Goal: Task Accomplishment & Management: Use online tool/utility

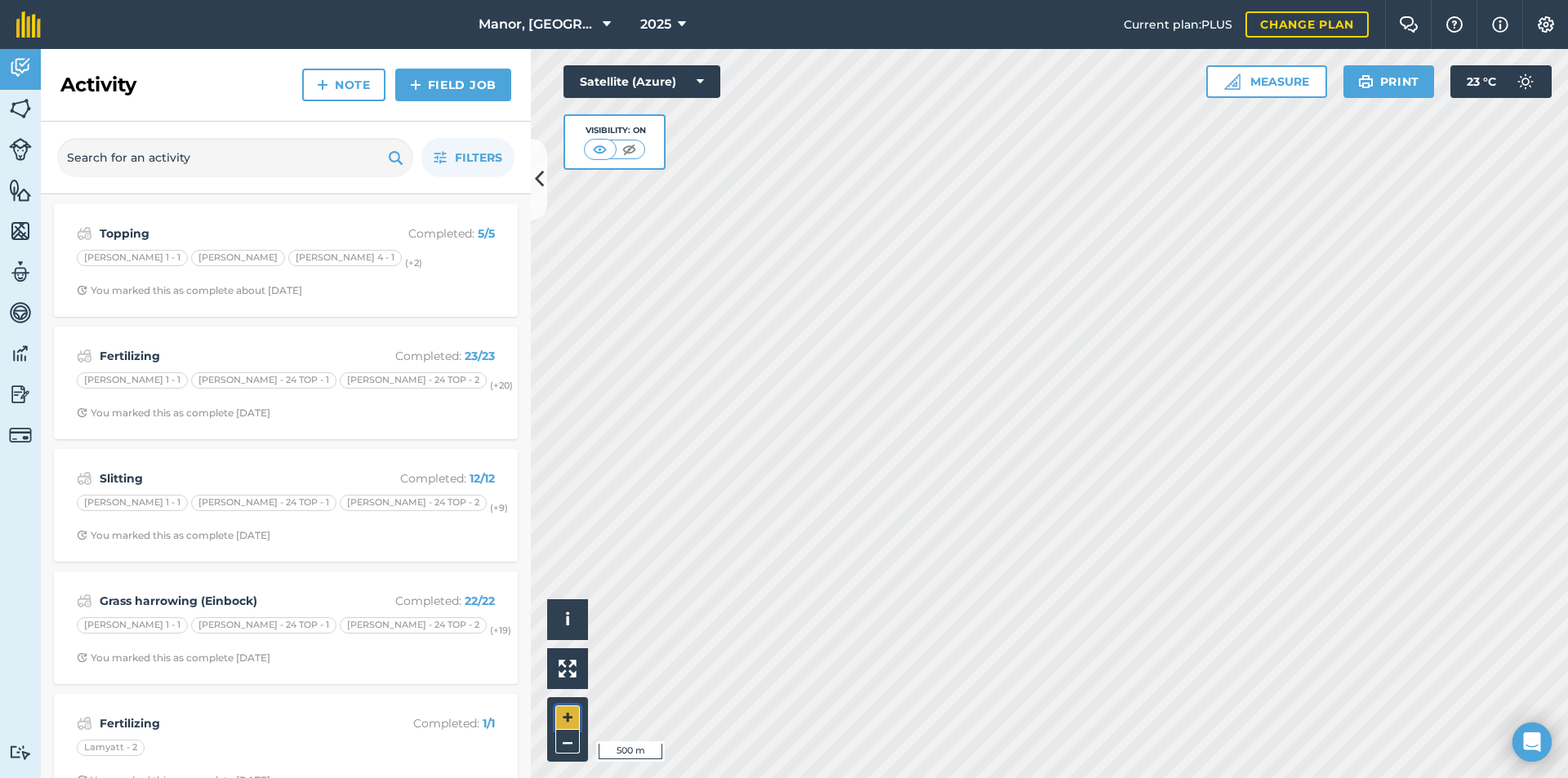
click at [568, 718] on button "+" at bounding box center [567, 717] width 24 height 24
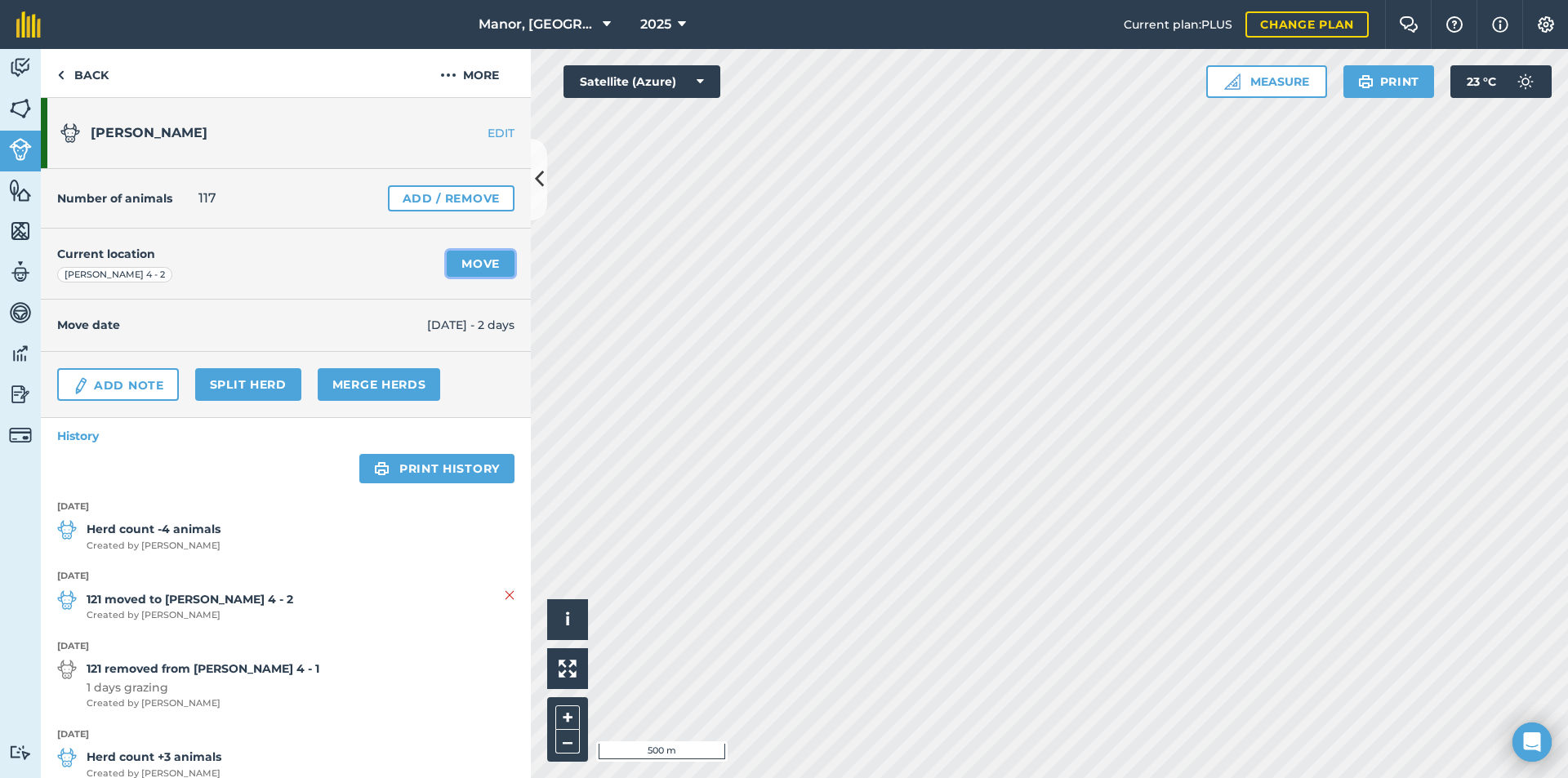
click at [487, 268] on link "Move" at bounding box center [480, 264] width 67 height 26
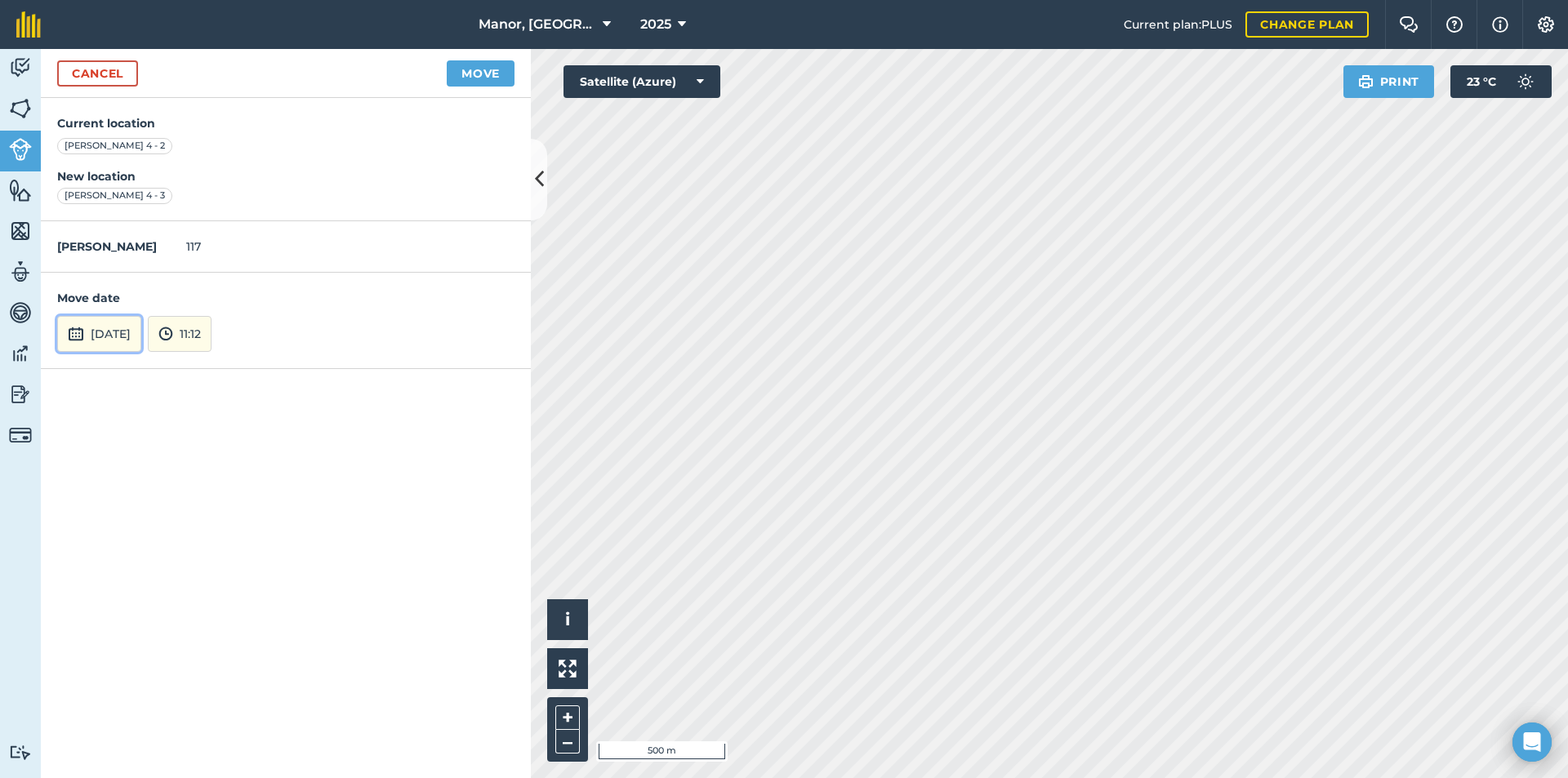
click at [137, 330] on button "[DATE]" at bounding box center [99, 333] width 84 height 36
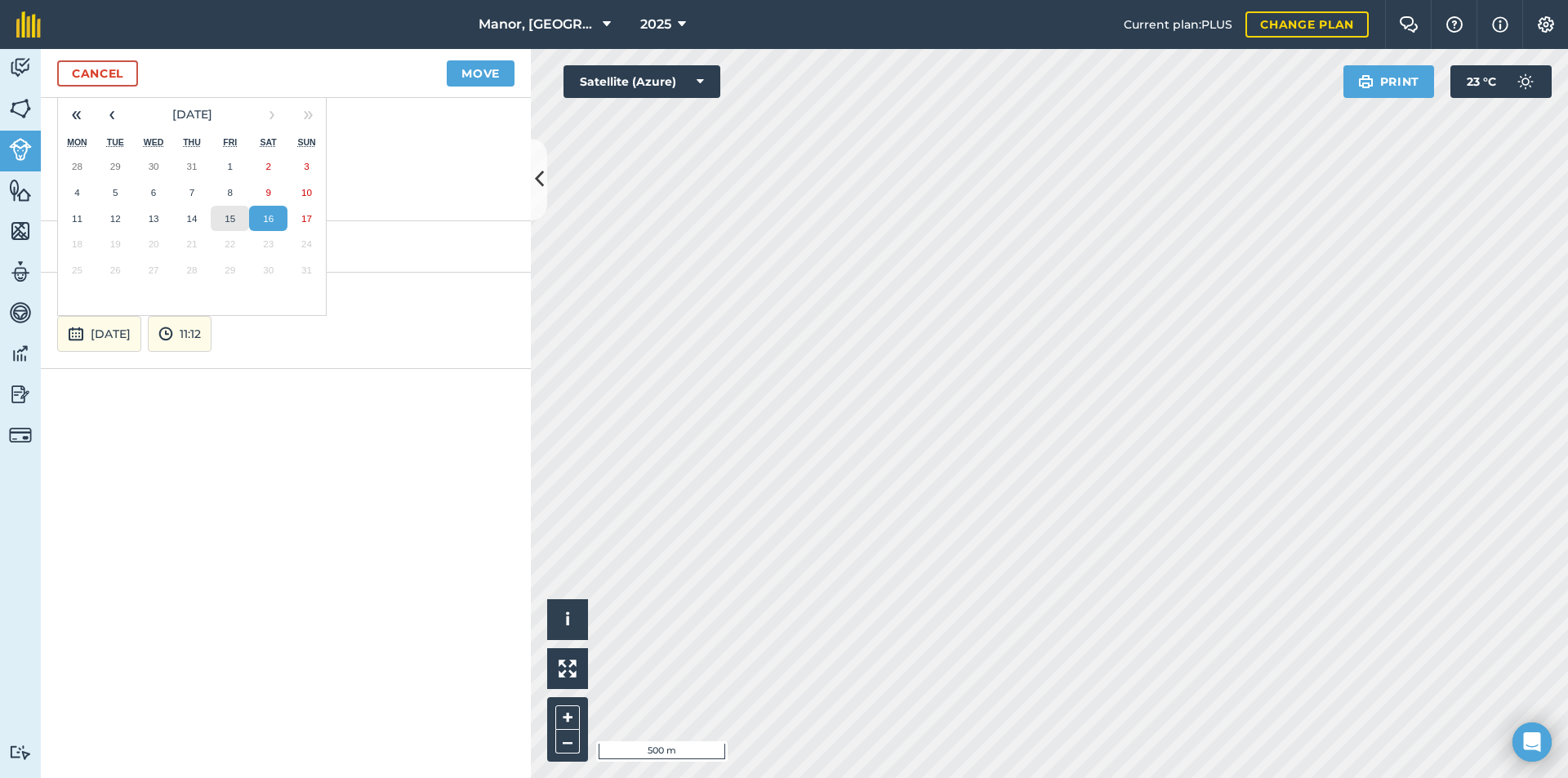
click at [226, 218] on abbr "15" at bounding box center [230, 218] width 11 height 11
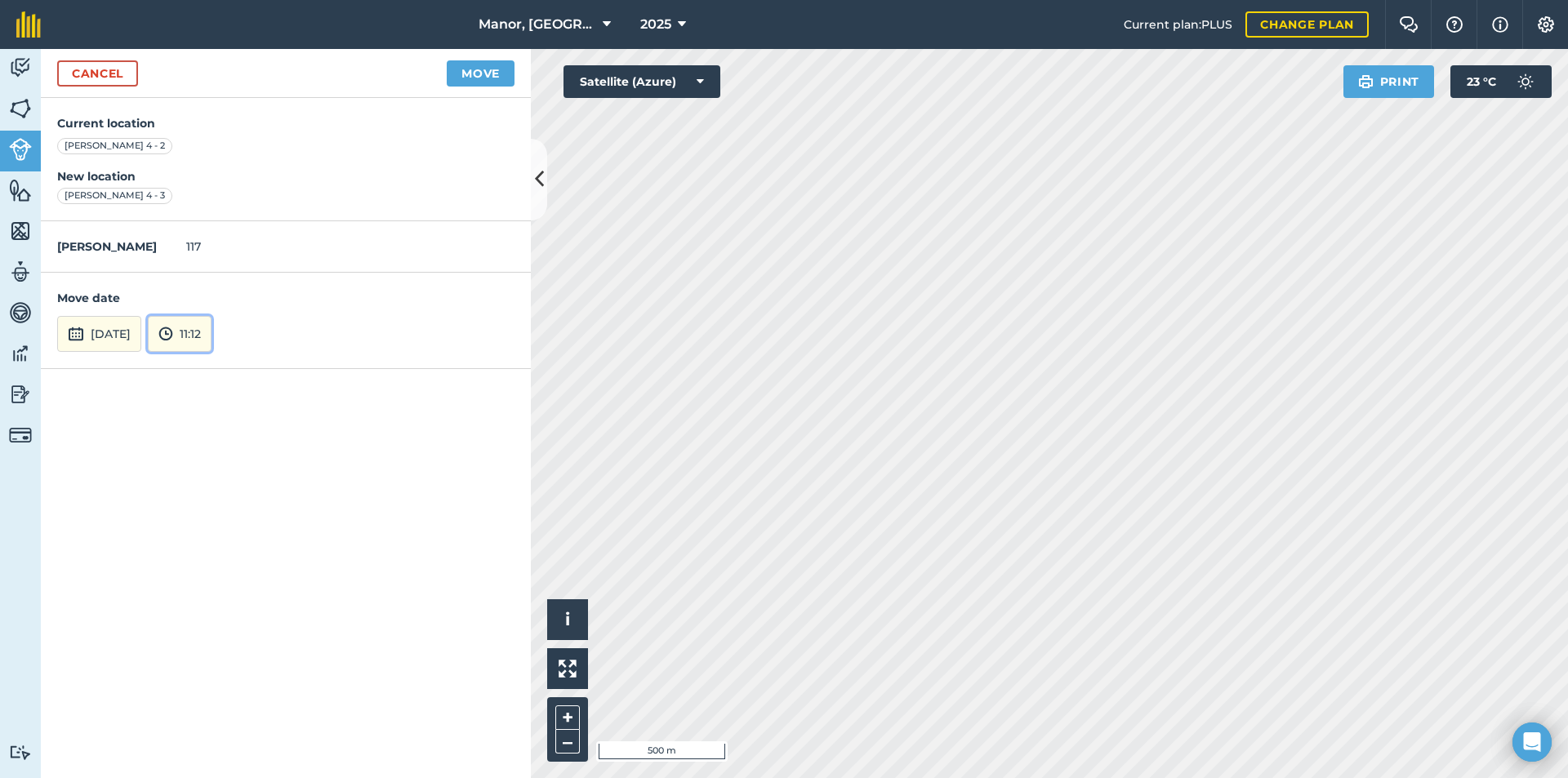
click at [211, 334] on button "11:12" at bounding box center [179, 333] width 64 height 36
click at [226, 188] on button "05:00" at bounding box center [187, 193] width 77 height 26
click at [466, 72] on button "Move" at bounding box center [480, 73] width 67 height 26
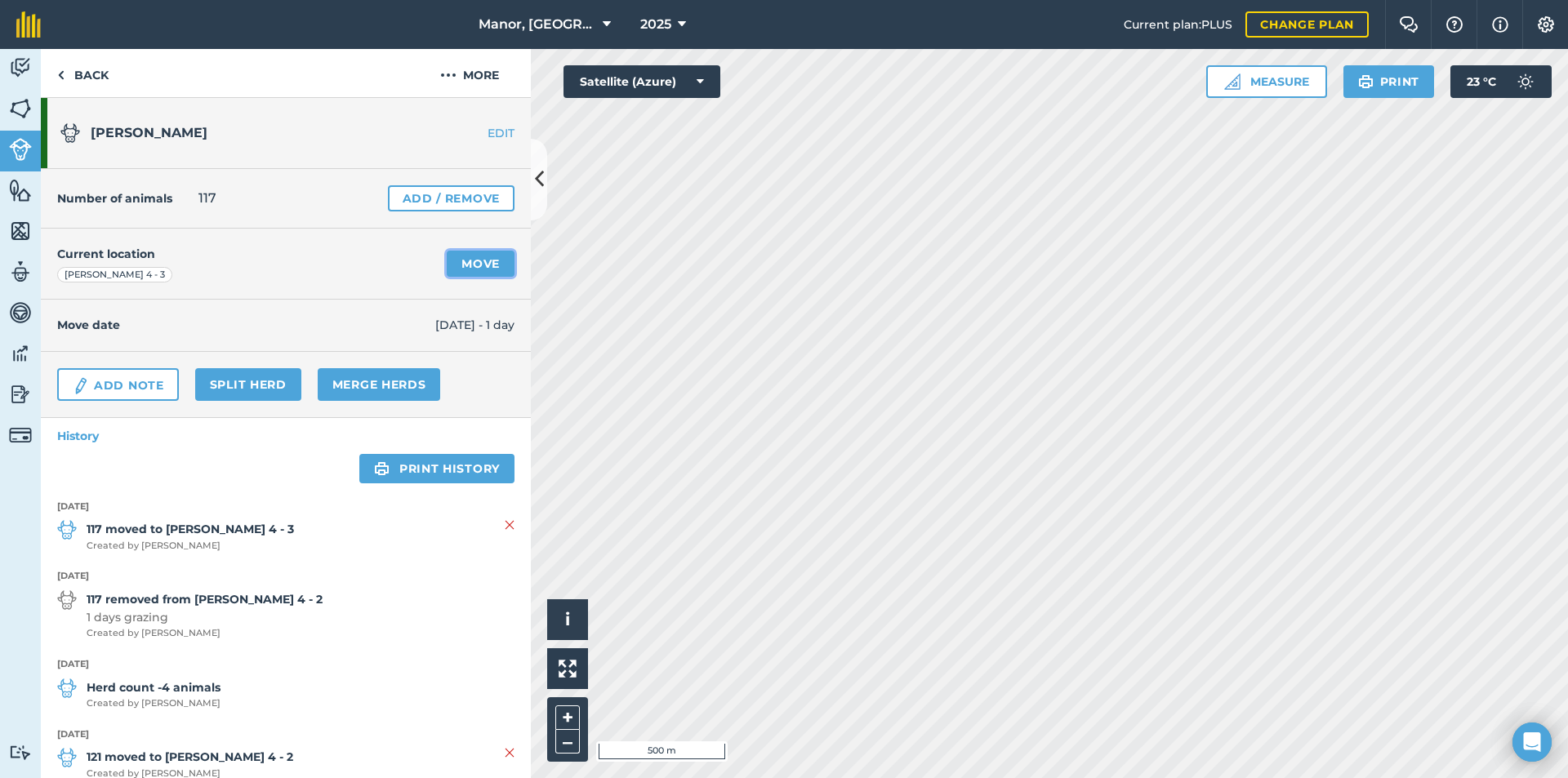
click at [485, 262] on link "Move" at bounding box center [480, 264] width 67 height 26
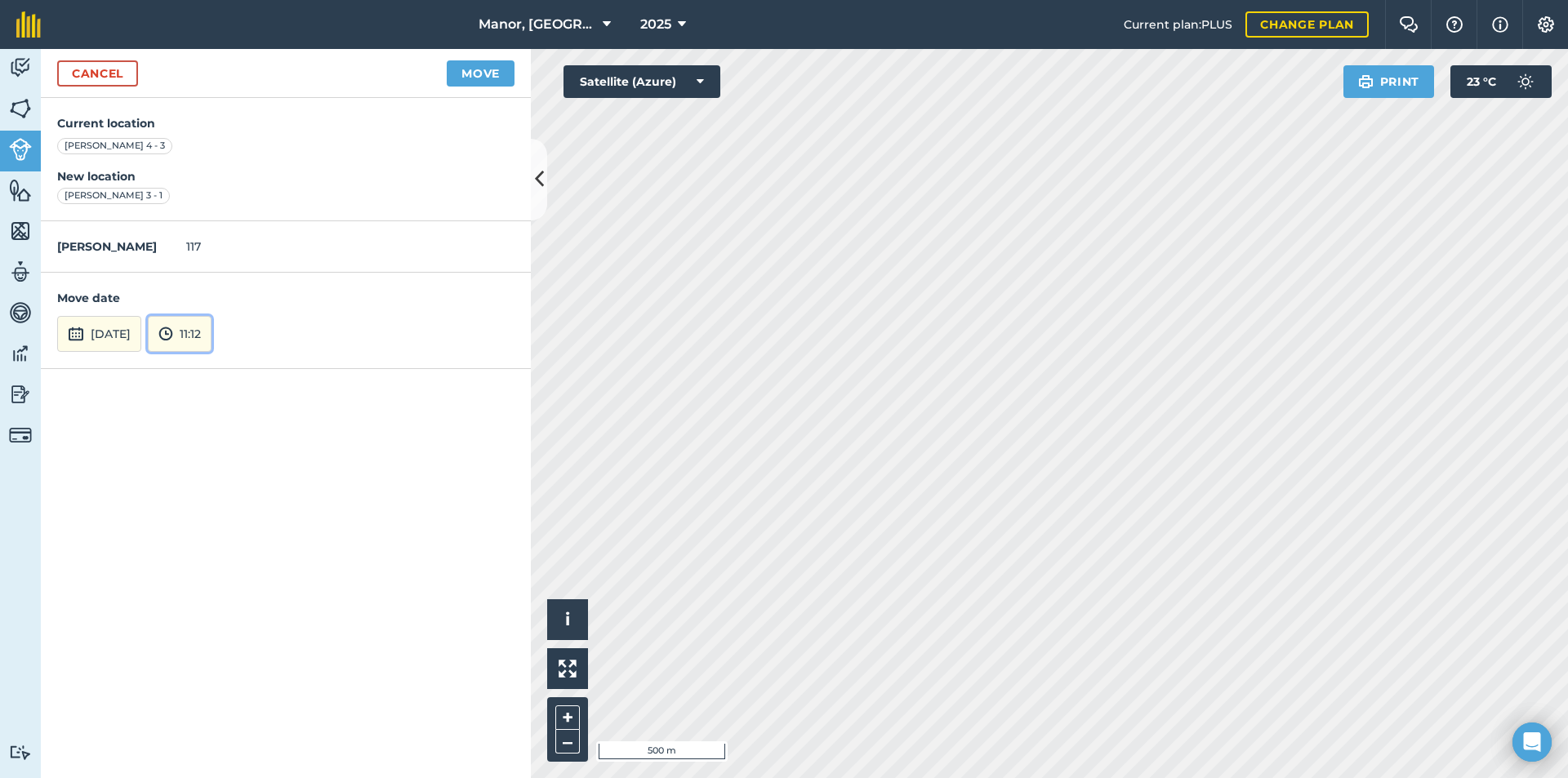
click at [211, 335] on button "11:12" at bounding box center [179, 333] width 64 height 36
click at [222, 198] on button "05:00" at bounding box center [187, 193] width 77 height 26
click at [478, 79] on button "Move" at bounding box center [480, 73] width 67 height 26
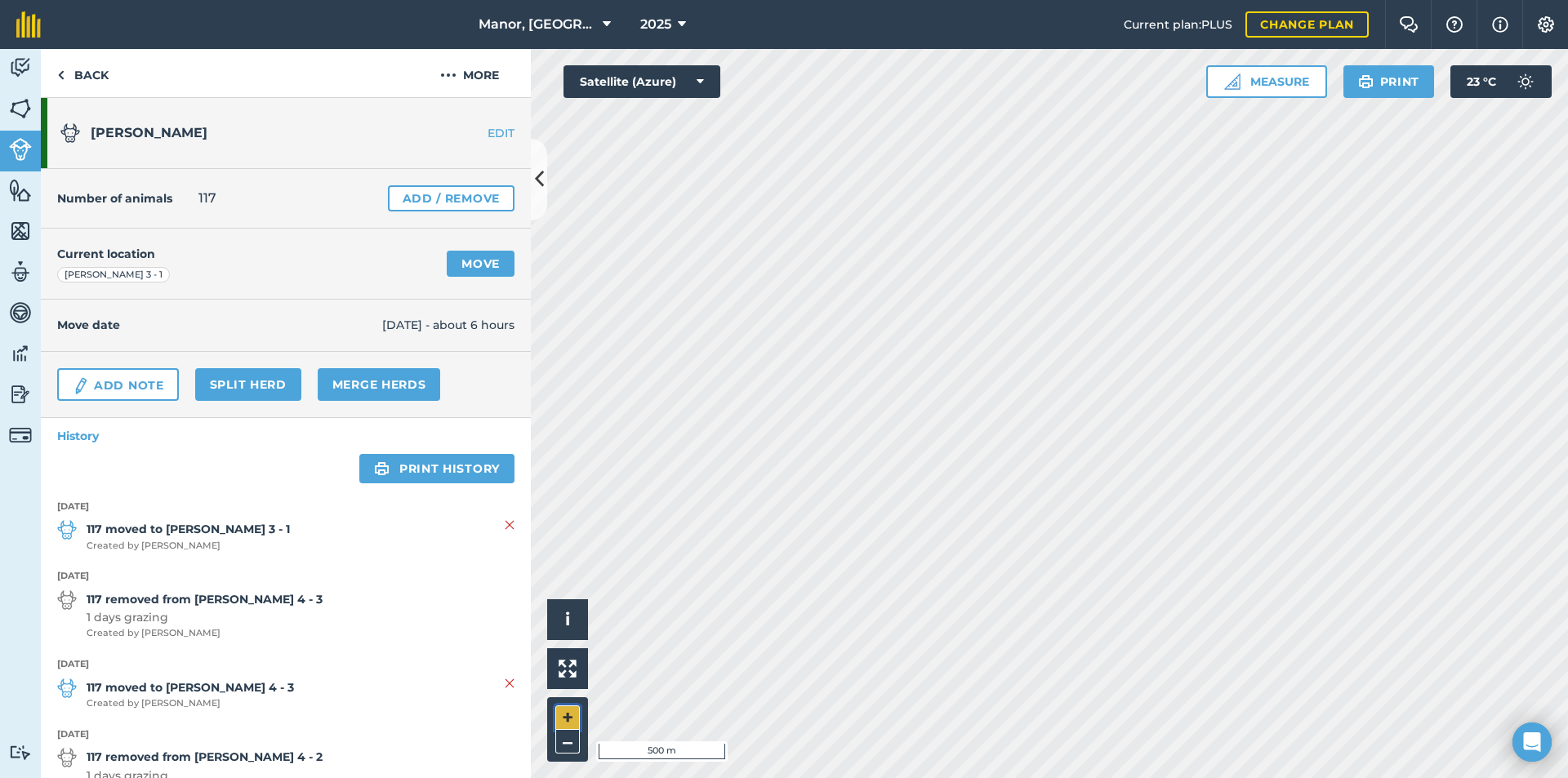
click at [561, 714] on button "+" at bounding box center [567, 717] width 24 height 24
click at [566, 713] on button "+" at bounding box center [567, 717] width 24 height 24
click at [569, 713] on button "+" at bounding box center [567, 717] width 24 height 24
click at [1268, 82] on button "Measure" at bounding box center [1266, 81] width 121 height 32
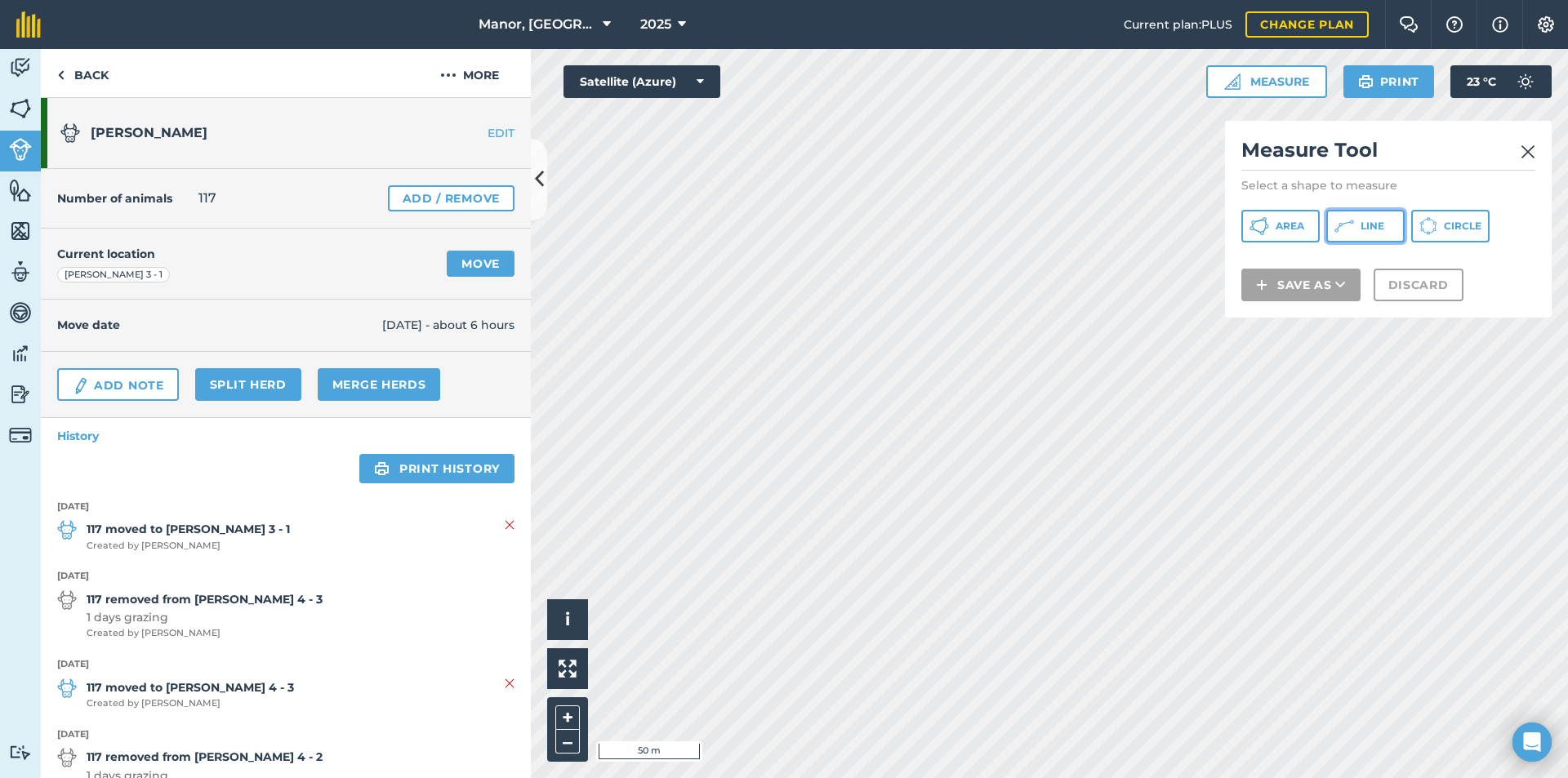
click at [1373, 224] on span "Line" at bounding box center [1372, 226] width 23 height 13
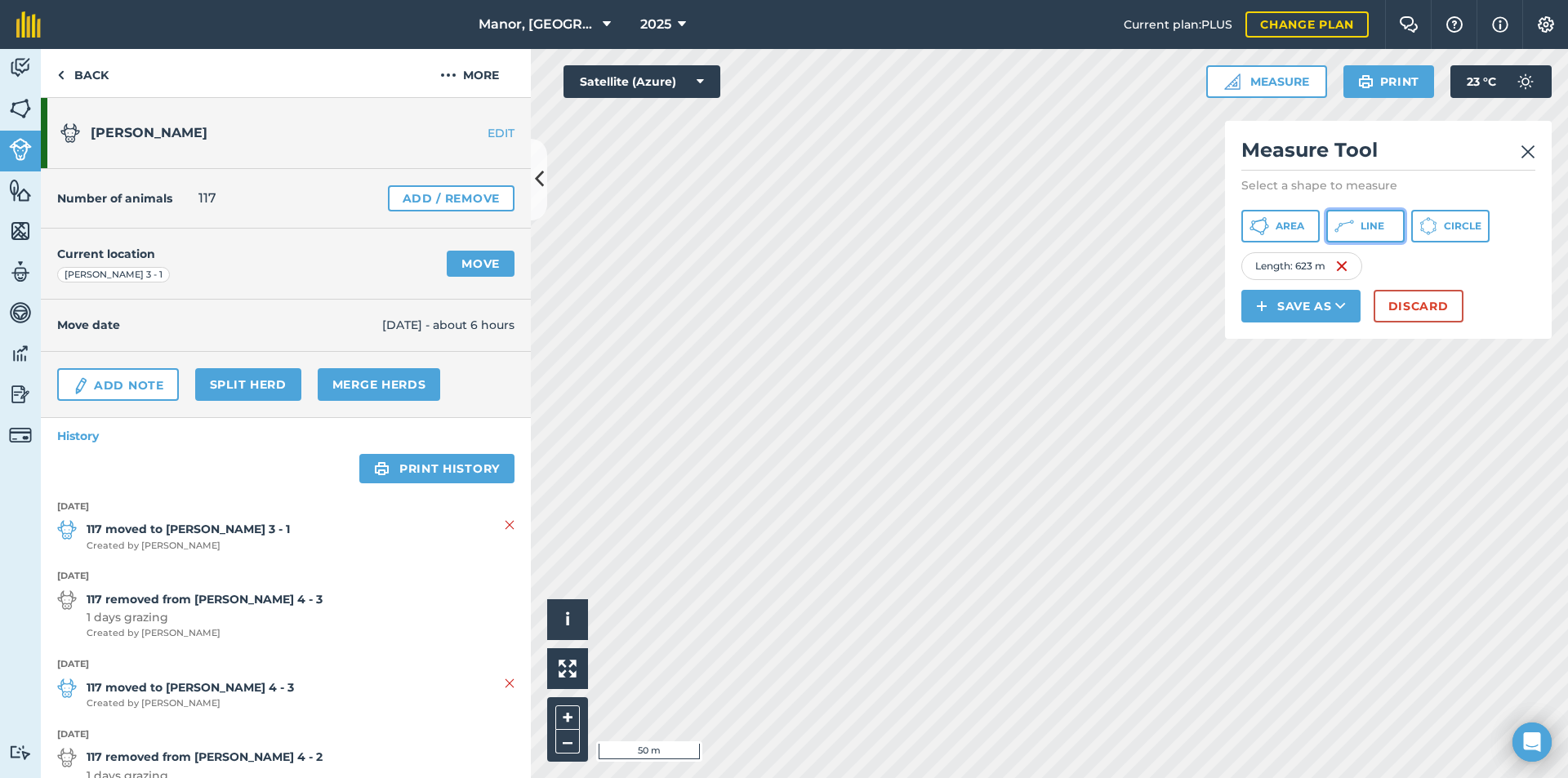
click at [1354, 222] on button "Line" at bounding box center [1365, 226] width 78 height 32
click at [1418, 312] on button "Discard" at bounding box center [1419, 306] width 90 height 32
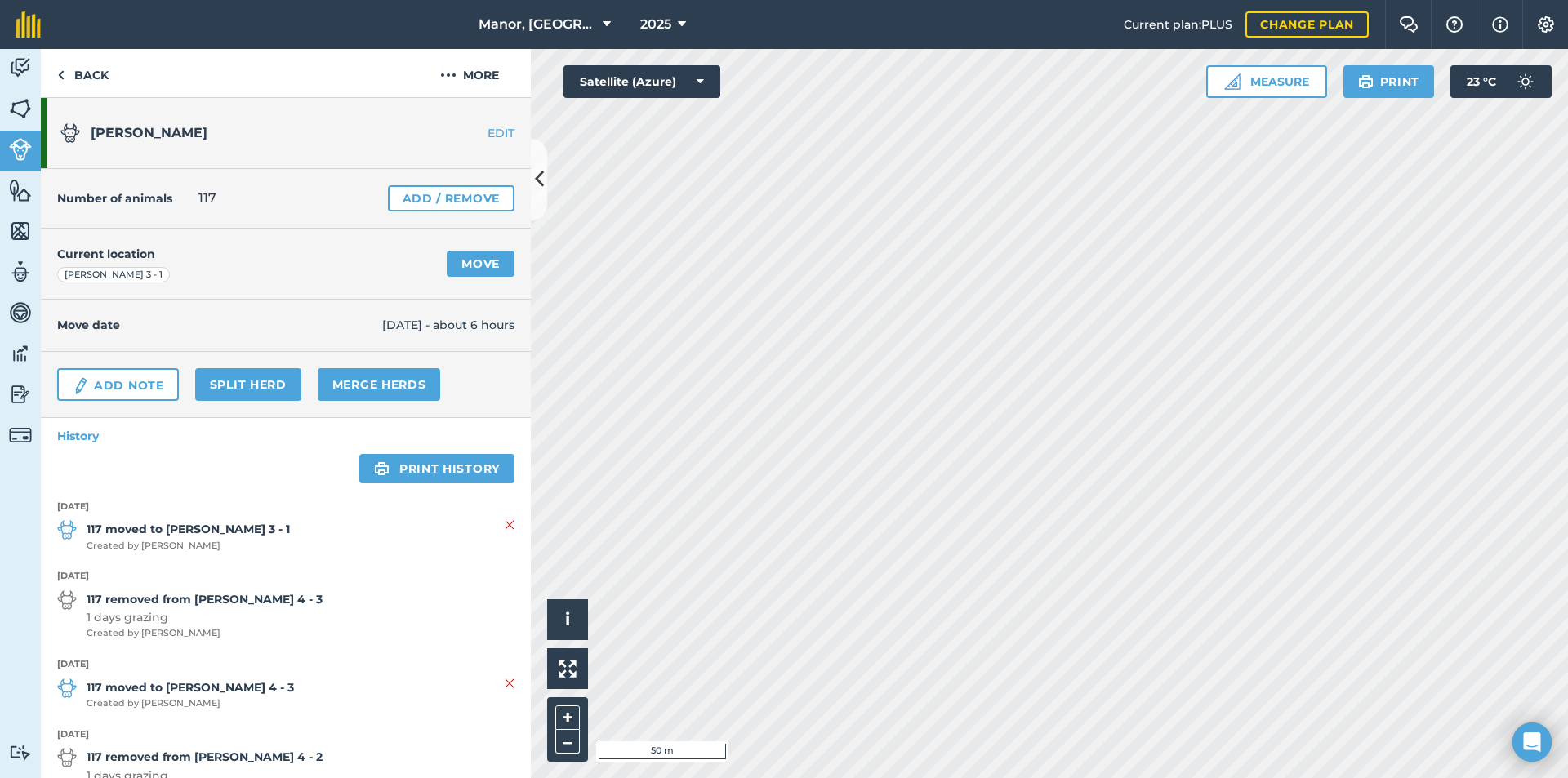
click at [405, 0] on html "Manor, [GEOGRAPHIC_DATA], [GEOGRAPHIC_DATA] 2025 Current plan : PLUS Change pla…" at bounding box center [784, 389] width 1568 height 778
click at [1275, 90] on button "Measure" at bounding box center [1266, 81] width 121 height 32
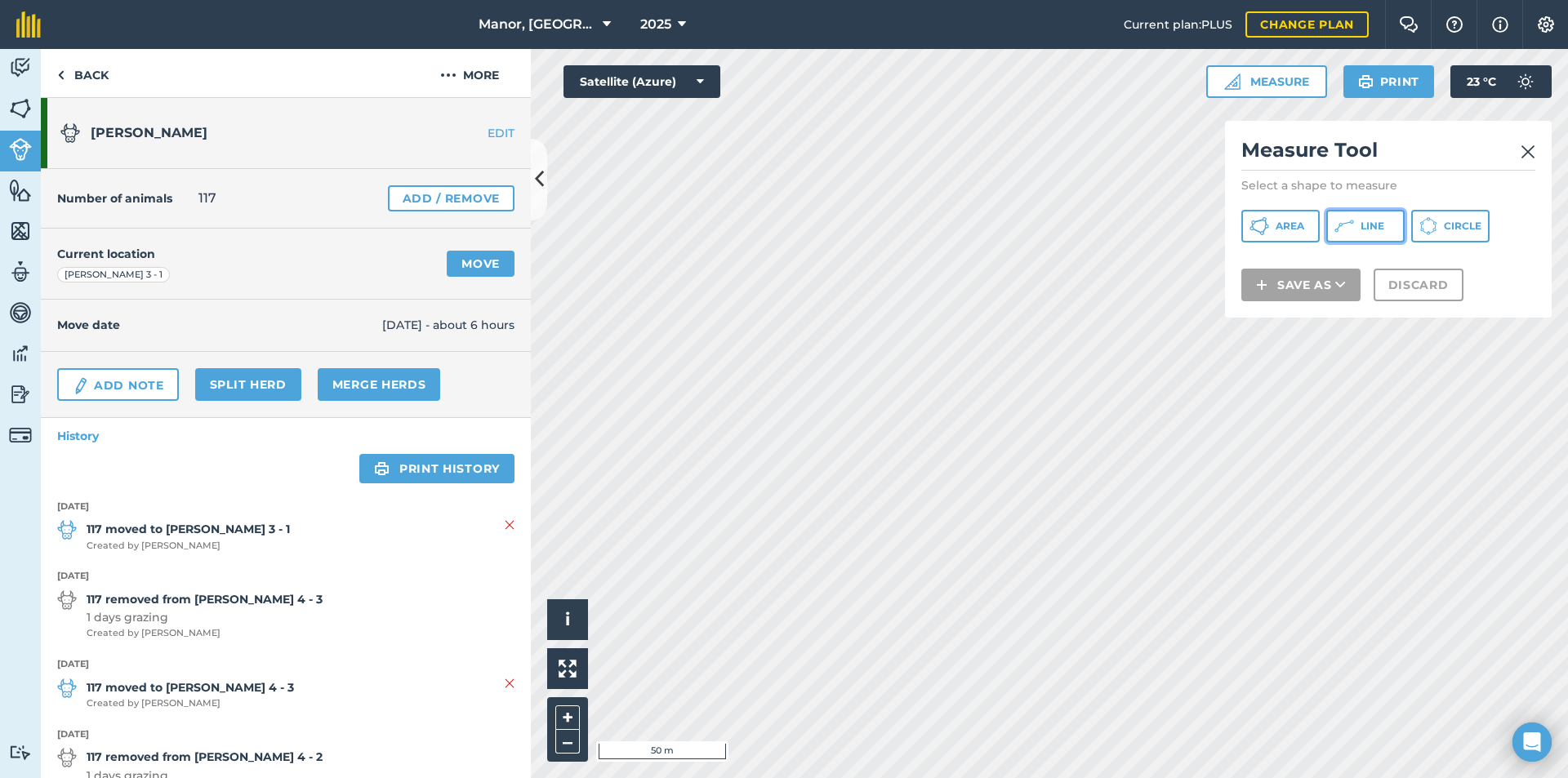
click at [1366, 222] on span "Line" at bounding box center [1372, 226] width 23 height 13
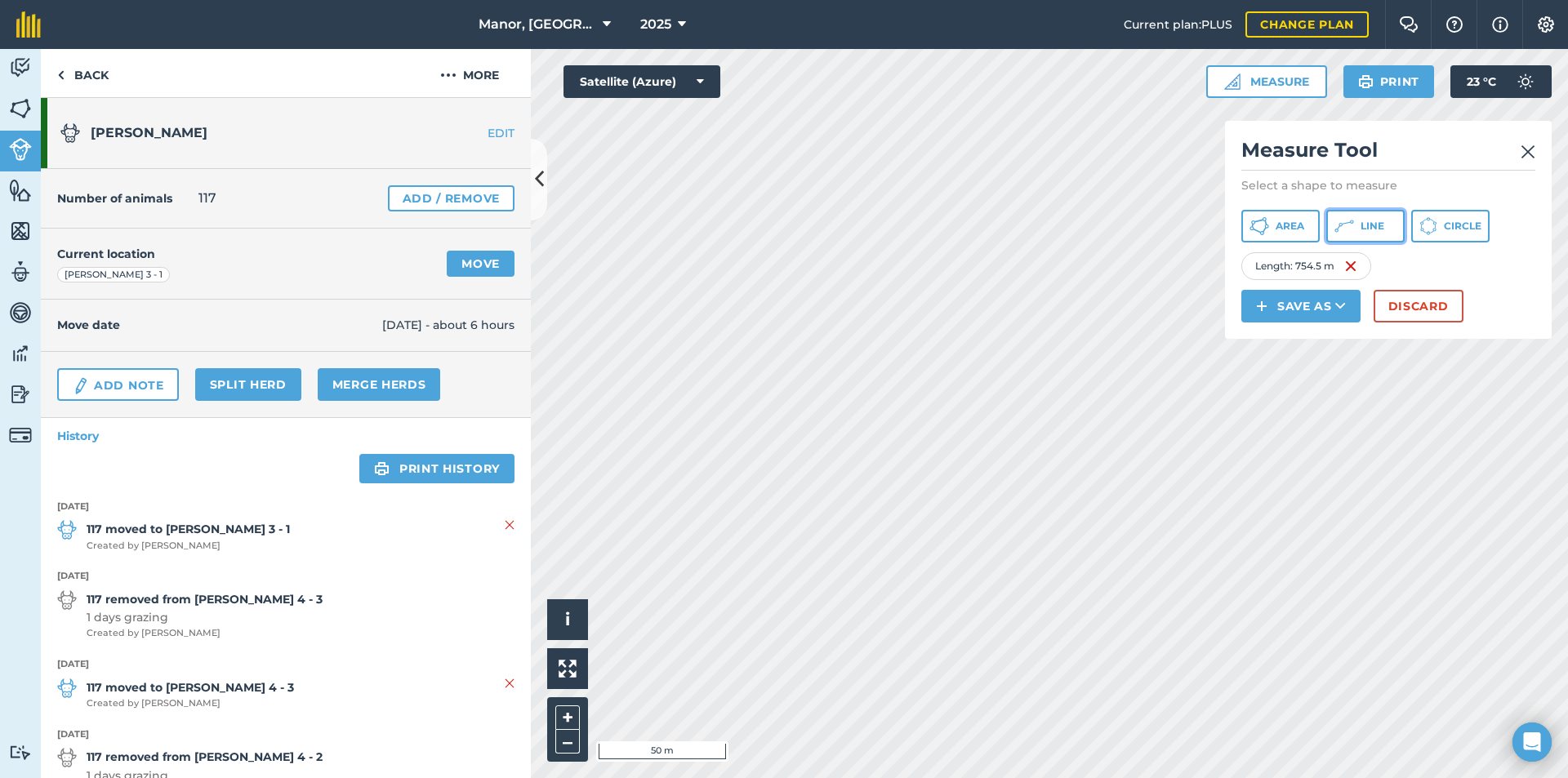
click at [1364, 226] on span "Line" at bounding box center [1372, 226] width 23 height 13
click at [1360, 229] on span "Line" at bounding box center [1372, 226] width 23 height 13
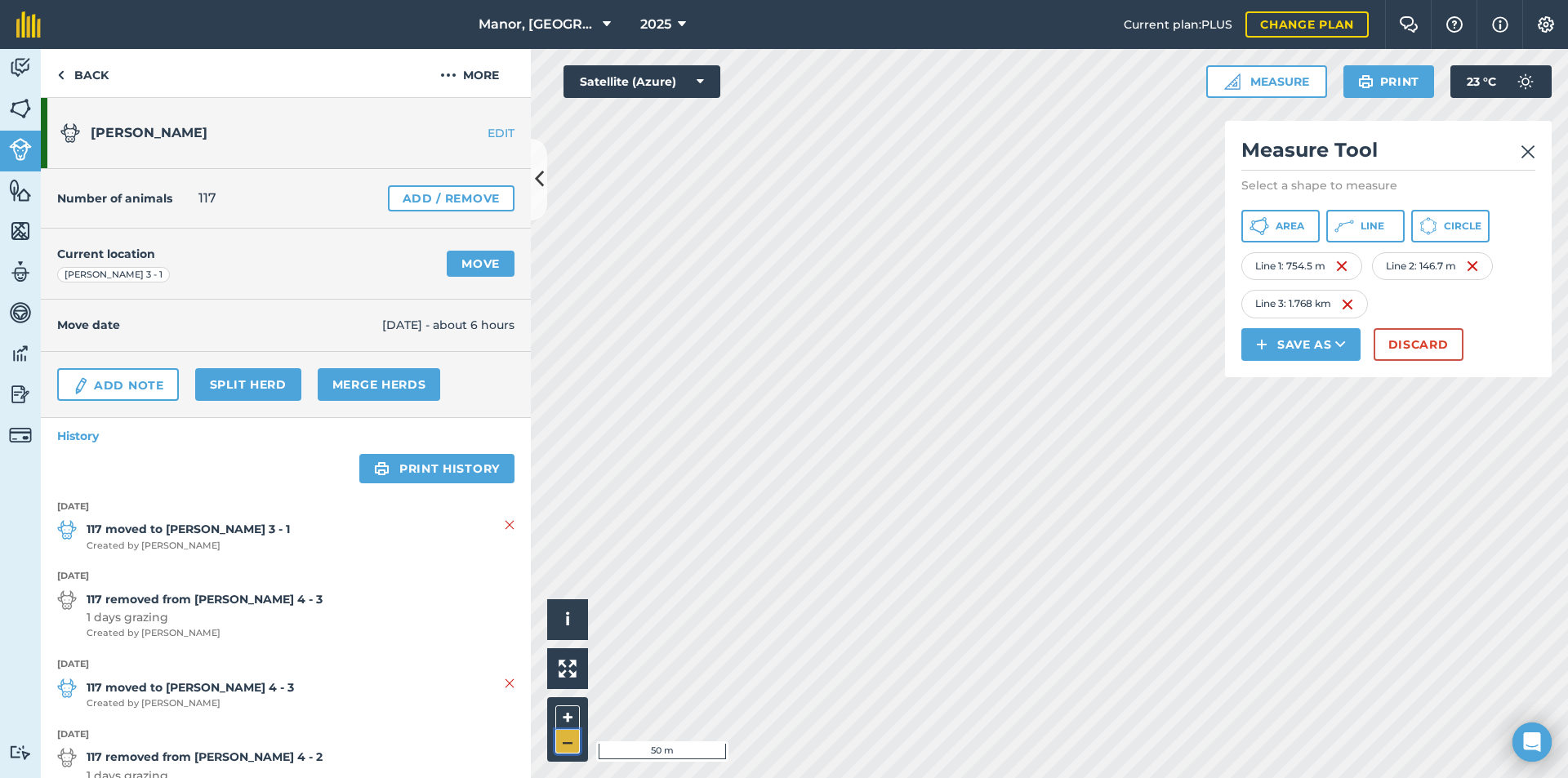
click at [569, 738] on button "–" at bounding box center [567, 742] width 24 height 23
click at [1528, 150] on img at bounding box center [1527, 151] width 15 height 20
